Goal: Use online tool/utility: Utilize a website feature to perform a specific function

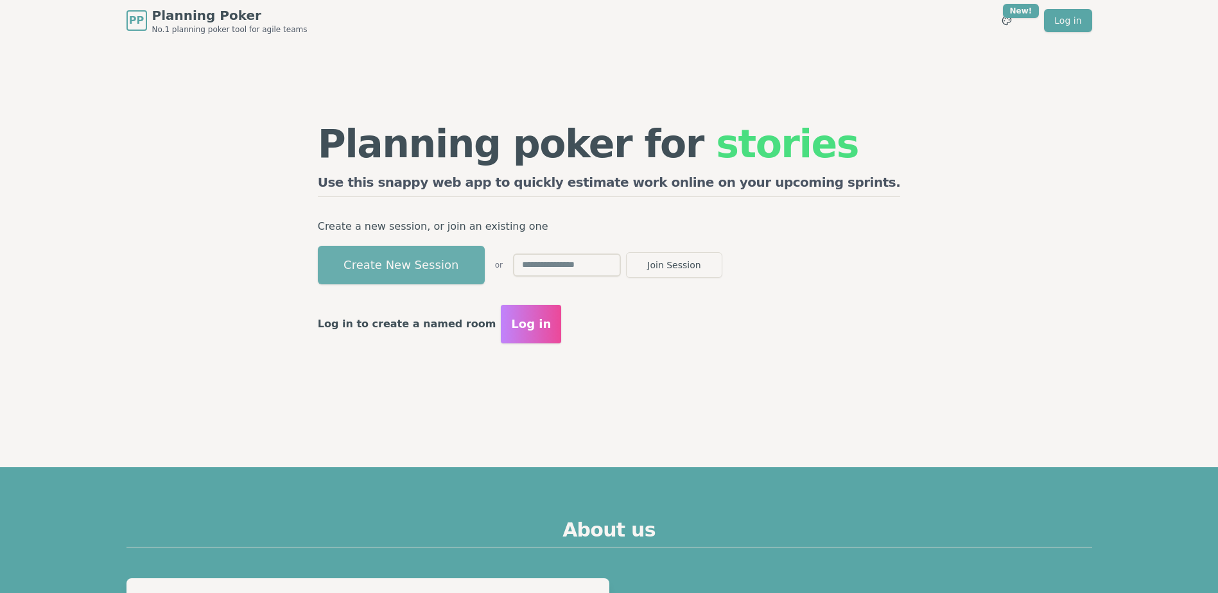
click at [453, 259] on button "Create New Session" at bounding box center [401, 265] width 167 height 39
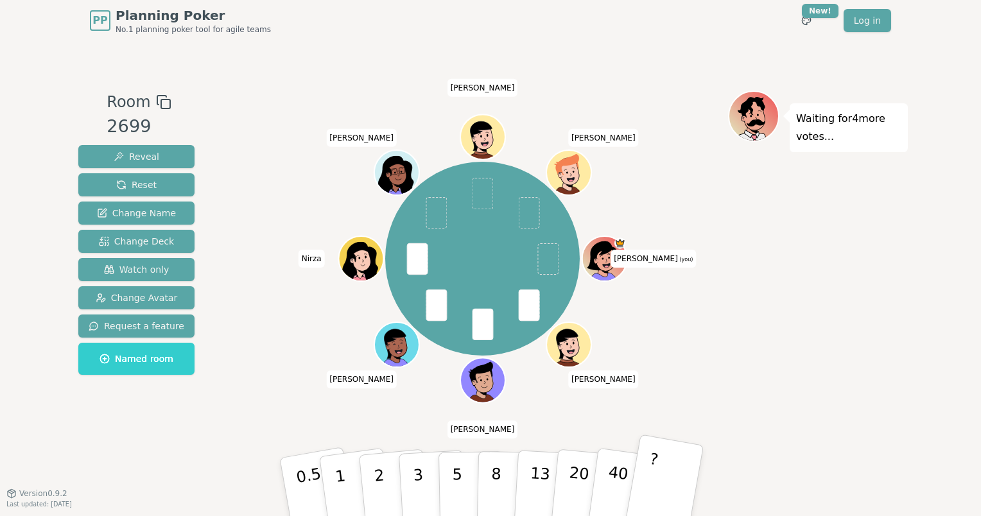
click at [648, 494] on p "?" at bounding box center [649, 485] width 20 height 70
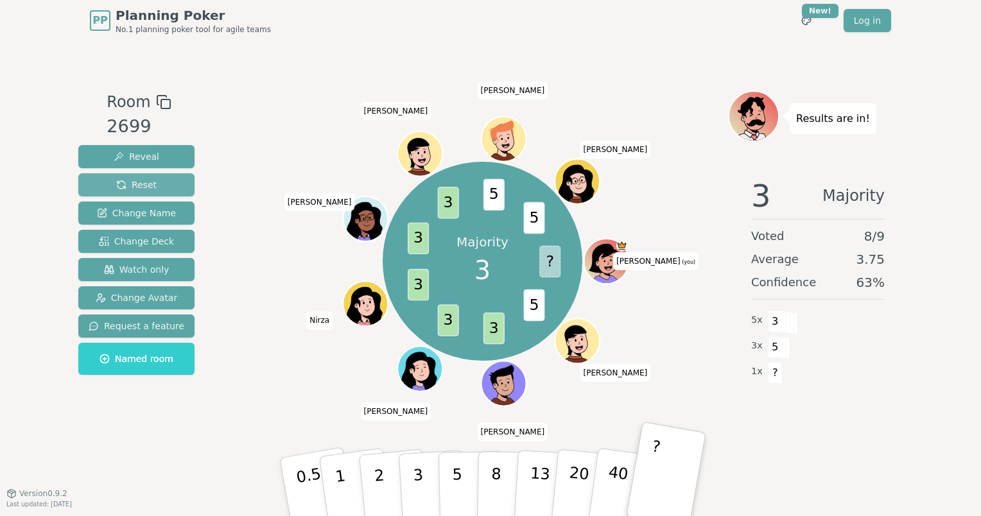
click at [140, 184] on span "Reset" at bounding box center [136, 184] width 40 height 13
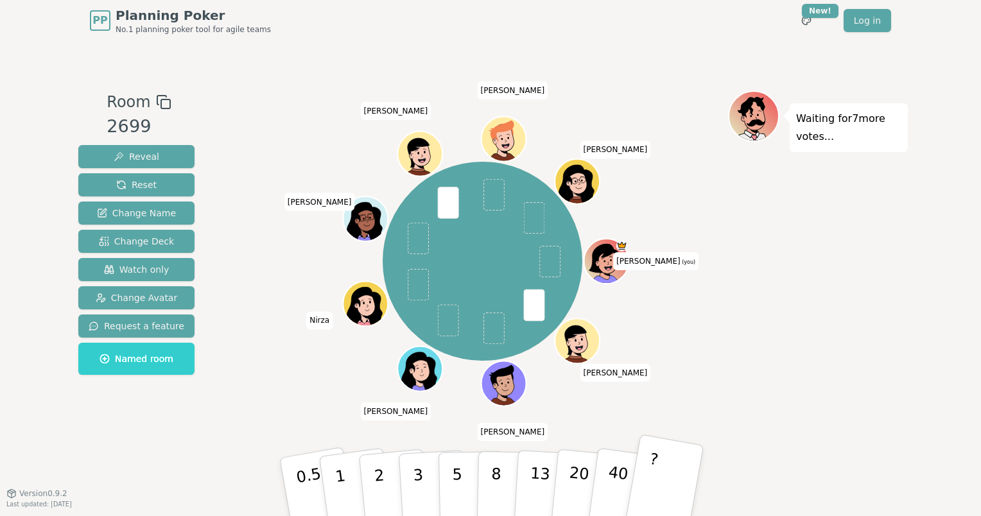
click at [682, 473] on button "?" at bounding box center [664, 487] width 80 height 106
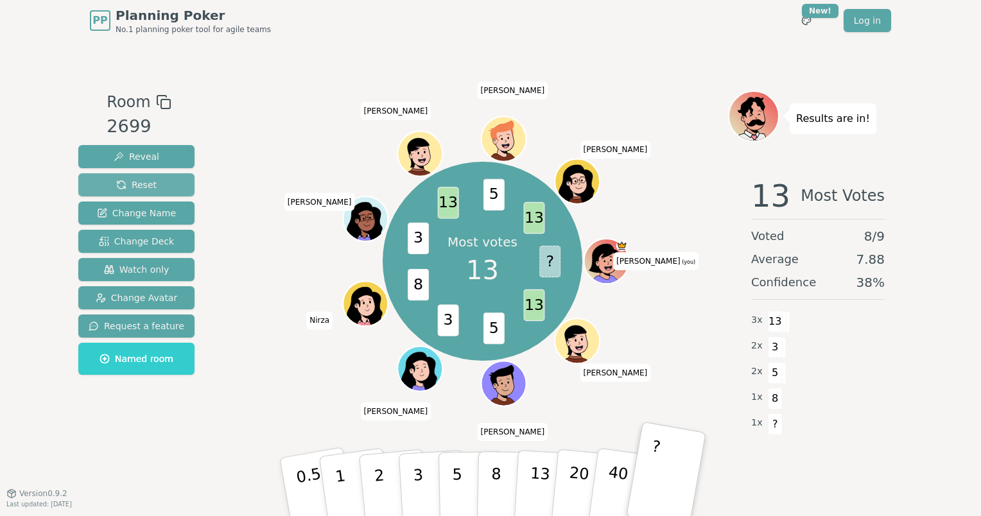
click at [139, 180] on span "Reset" at bounding box center [136, 184] width 40 height 13
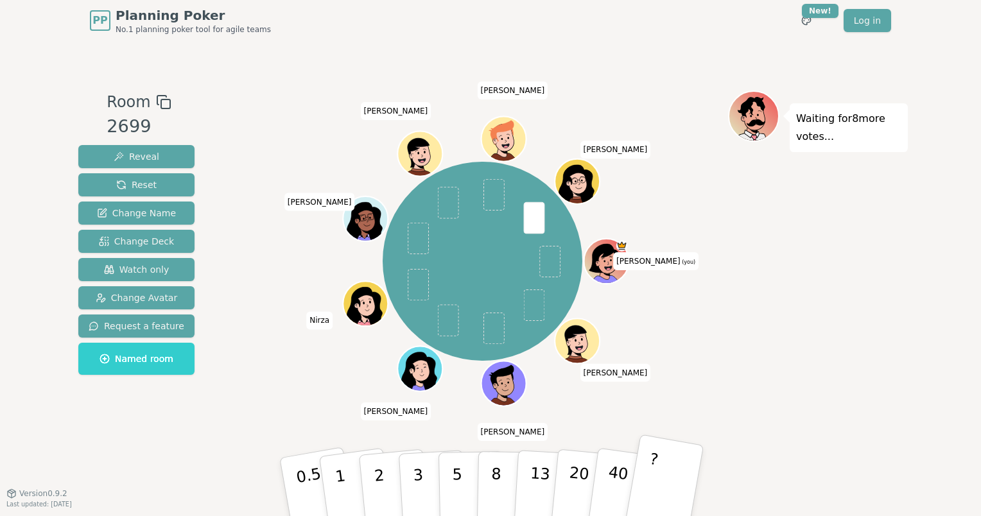
click at [669, 484] on button "?" at bounding box center [664, 487] width 80 height 106
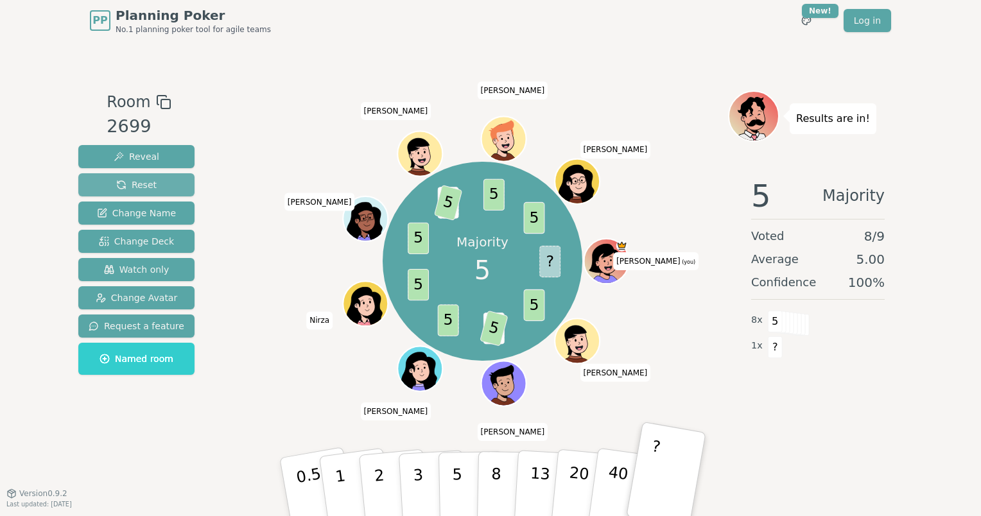
click at [122, 189] on span "Reset" at bounding box center [136, 184] width 40 height 13
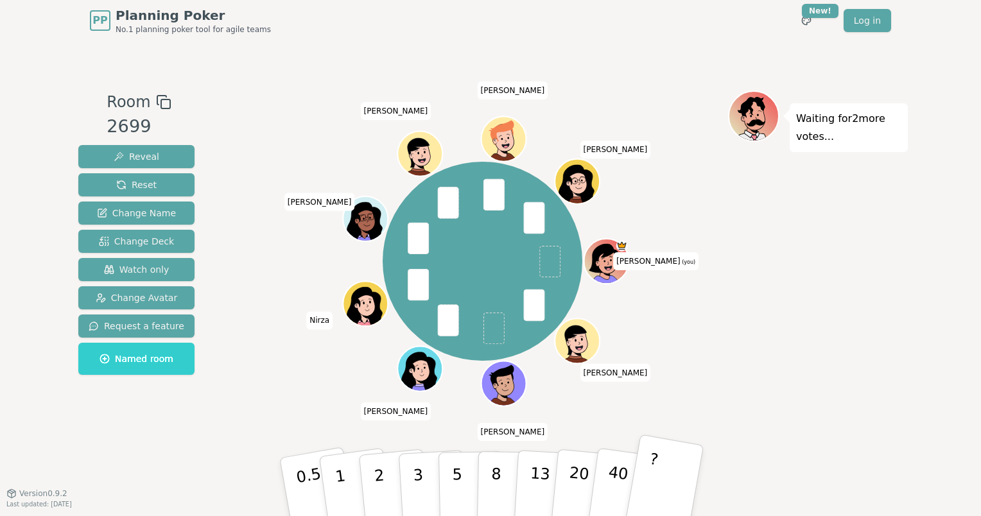
click at [679, 473] on button "?" at bounding box center [664, 487] width 80 height 106
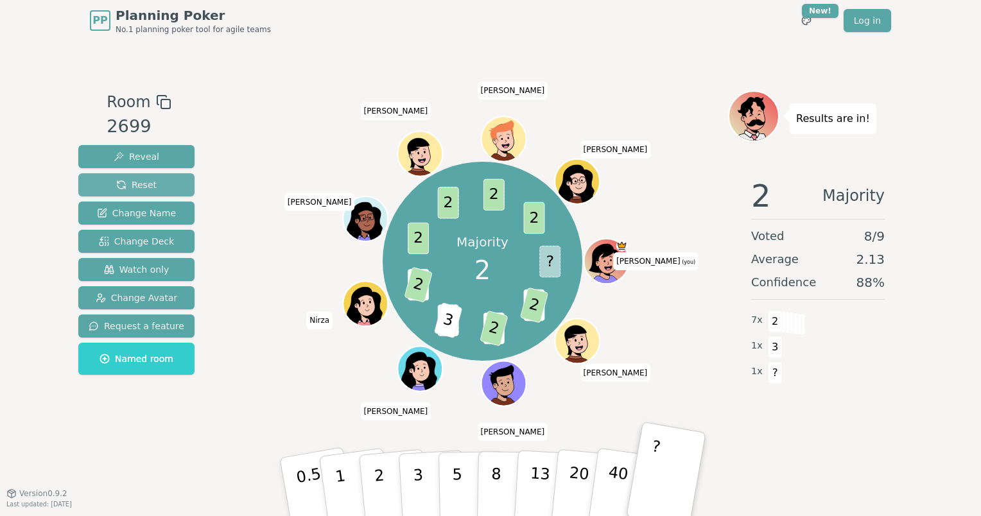
click at [149, 187] on span "Reset" at bounding box center [136, 184] width 40 height 13
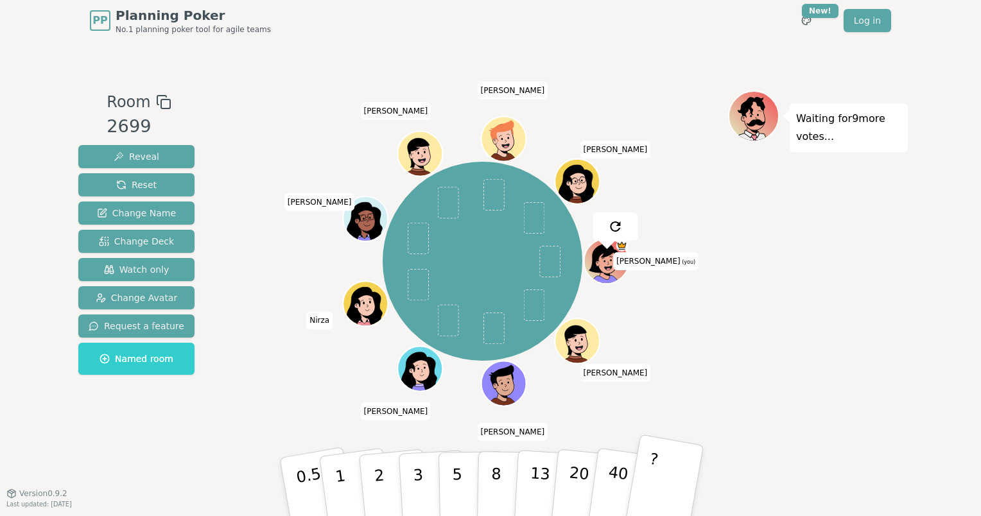
click at [673, 480] on button "?" at bounding box center [664, 487] width 80 height 106
